Goal: Task Accomplishment & Management: Manage account settings

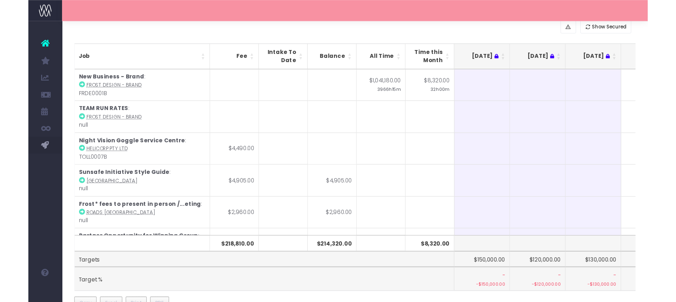
scroll to position [102, 0]
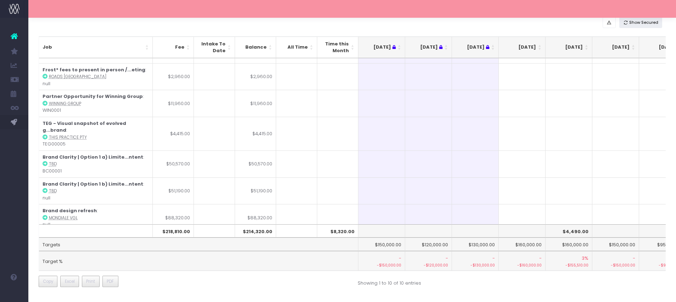
click at [521, 25] on span "Show Secured" at bounding box center [643, 23] width 29 height 6
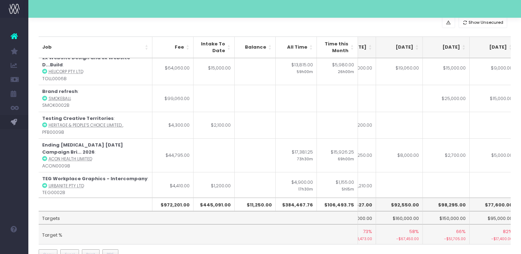
scroll to position [219, 169]
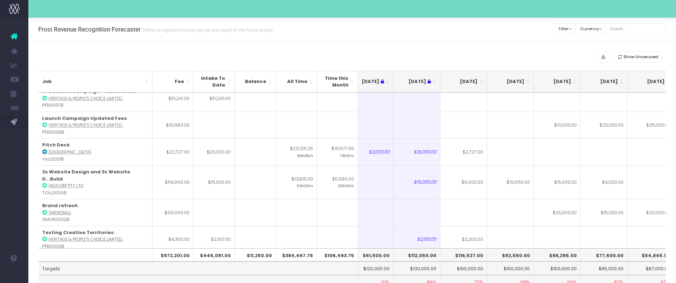
scroll to position [141, 34]
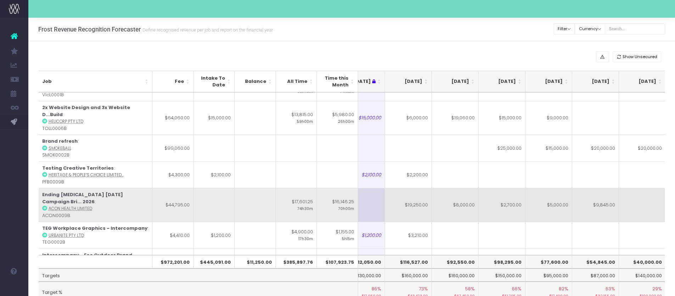
scroll to position [205, 156]
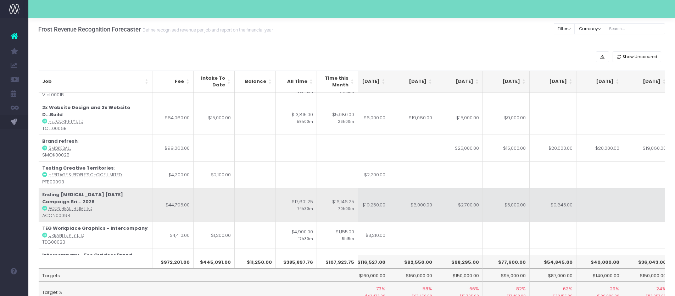
click at [517, 198] on td "$5,000.00" at bounding box center [506, 205] width 47 height 34
type input "$5,000.00"
click at [520, 191] on td at bounding box center [506, 205] width 47 height 34
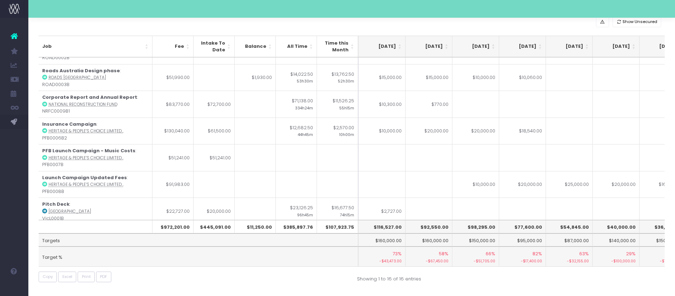
scroll to position [46, 141]
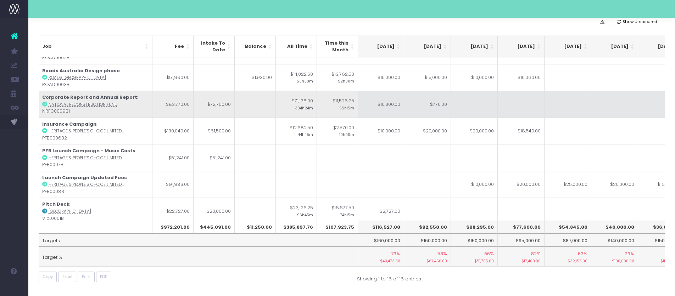
click at [393, 103] on td "$10,300.00" at bounding box center [380, 104] width 47 height 27
click at [427, 103] on td "$770.00" at bounding box center [427, 104] width 47 height 27
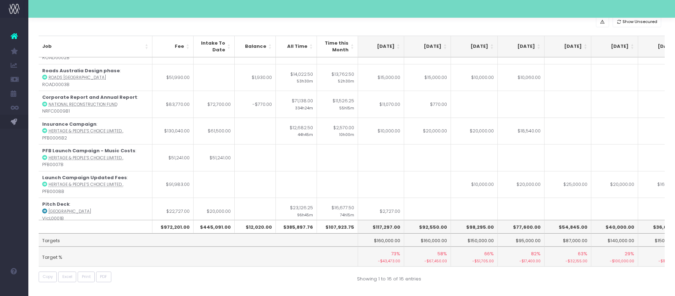
type input "$770.00"
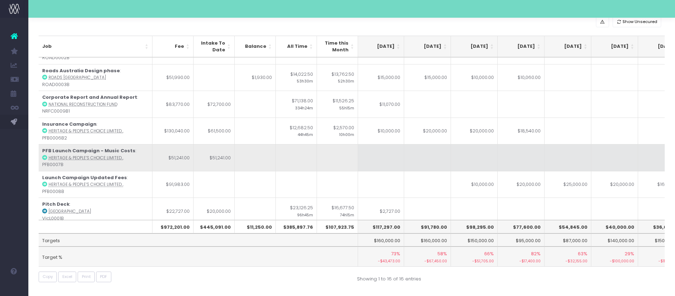
click at [427, 153] on td at bounding box center [427, 157] width 47 height 27
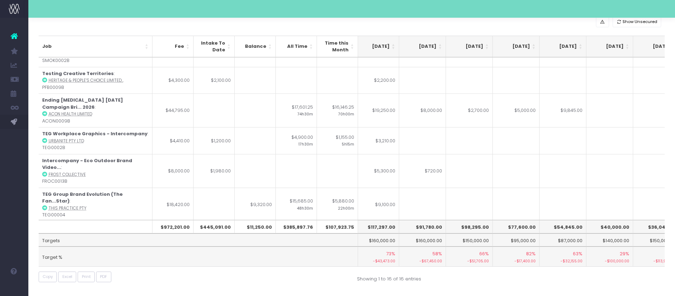
scroll to position [0, 132]
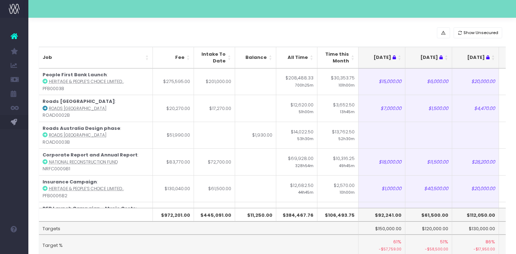
scroll to position [0, 75]
